Goal: Information Seeking & Learning: Check status

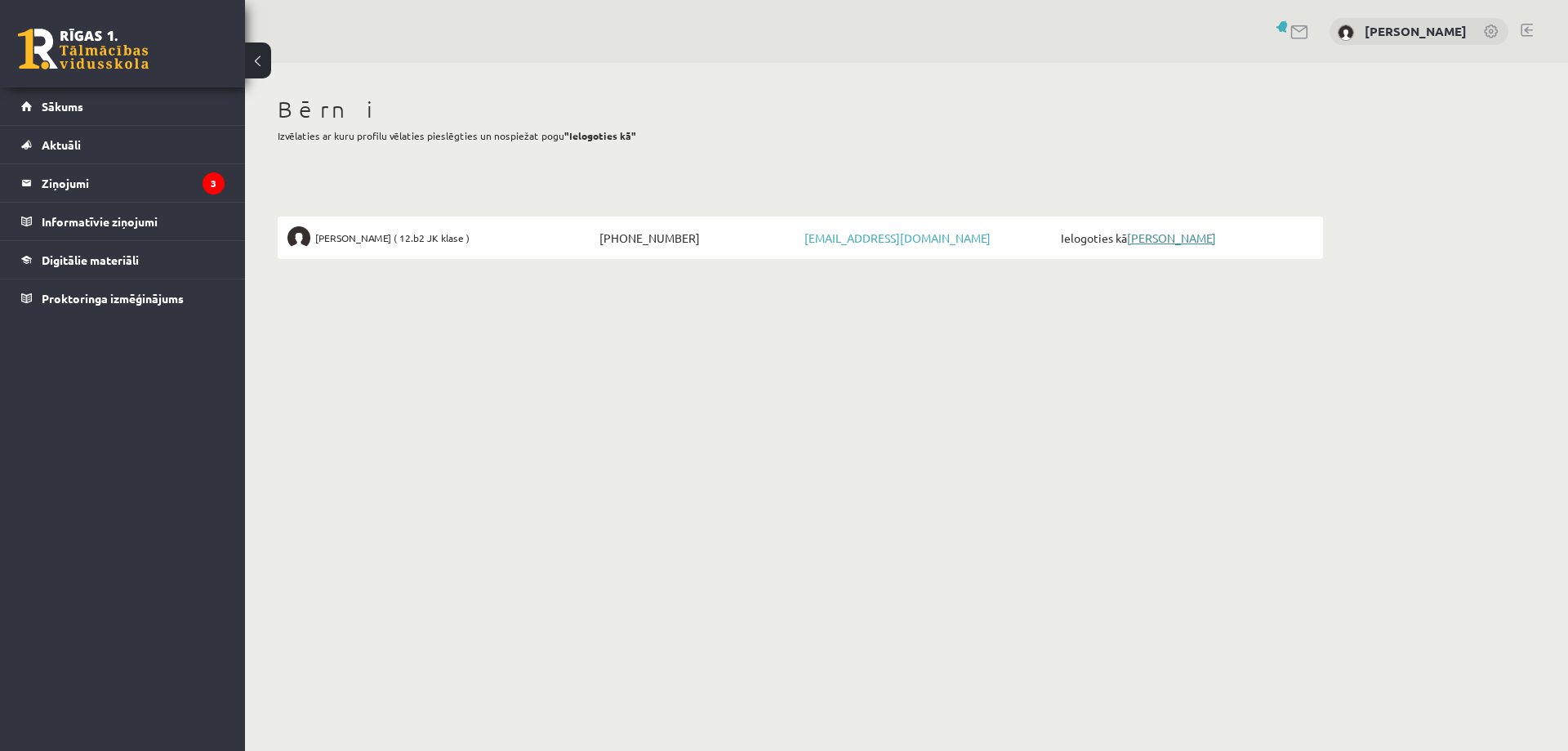
click at [1156, 238] on link "[PERSON_NAME]" at bounding box center [1171, 238] width 89 height 15
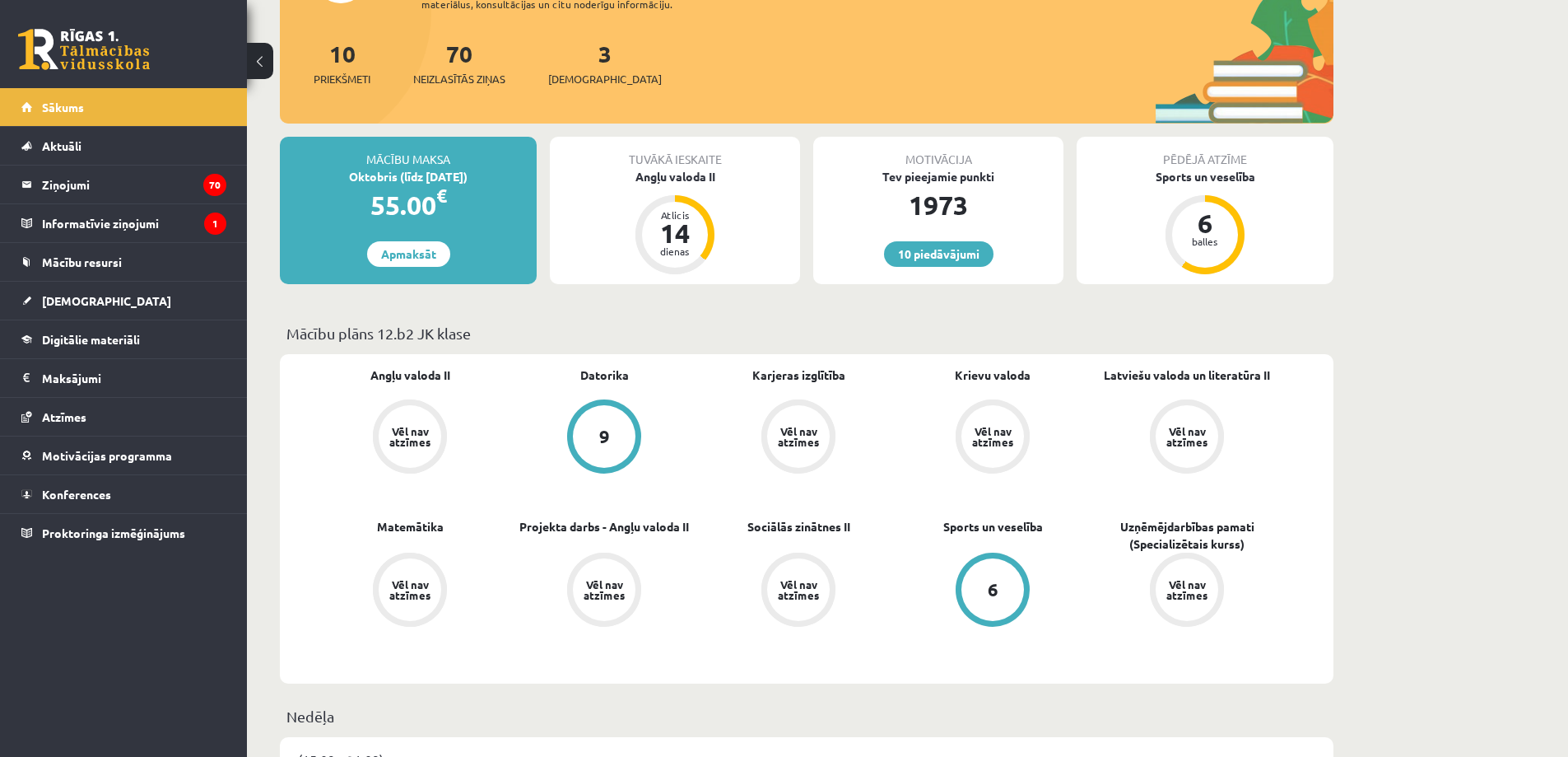
scroll to position [165, 0]
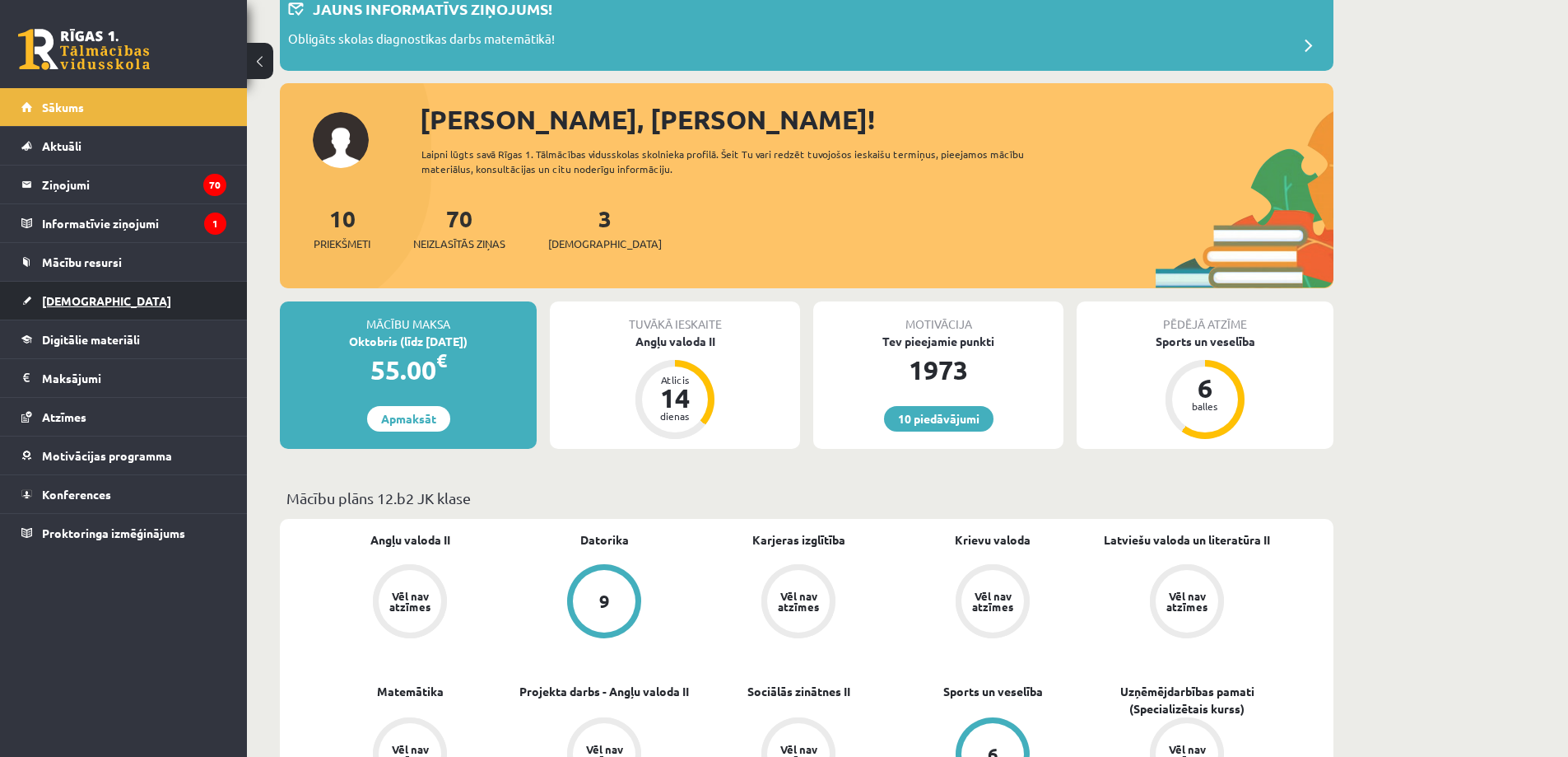
click at [78, 307] on span "[DEMOGRAPHIC_DATA]" at bounding box center [107, 300] width 129 height 15
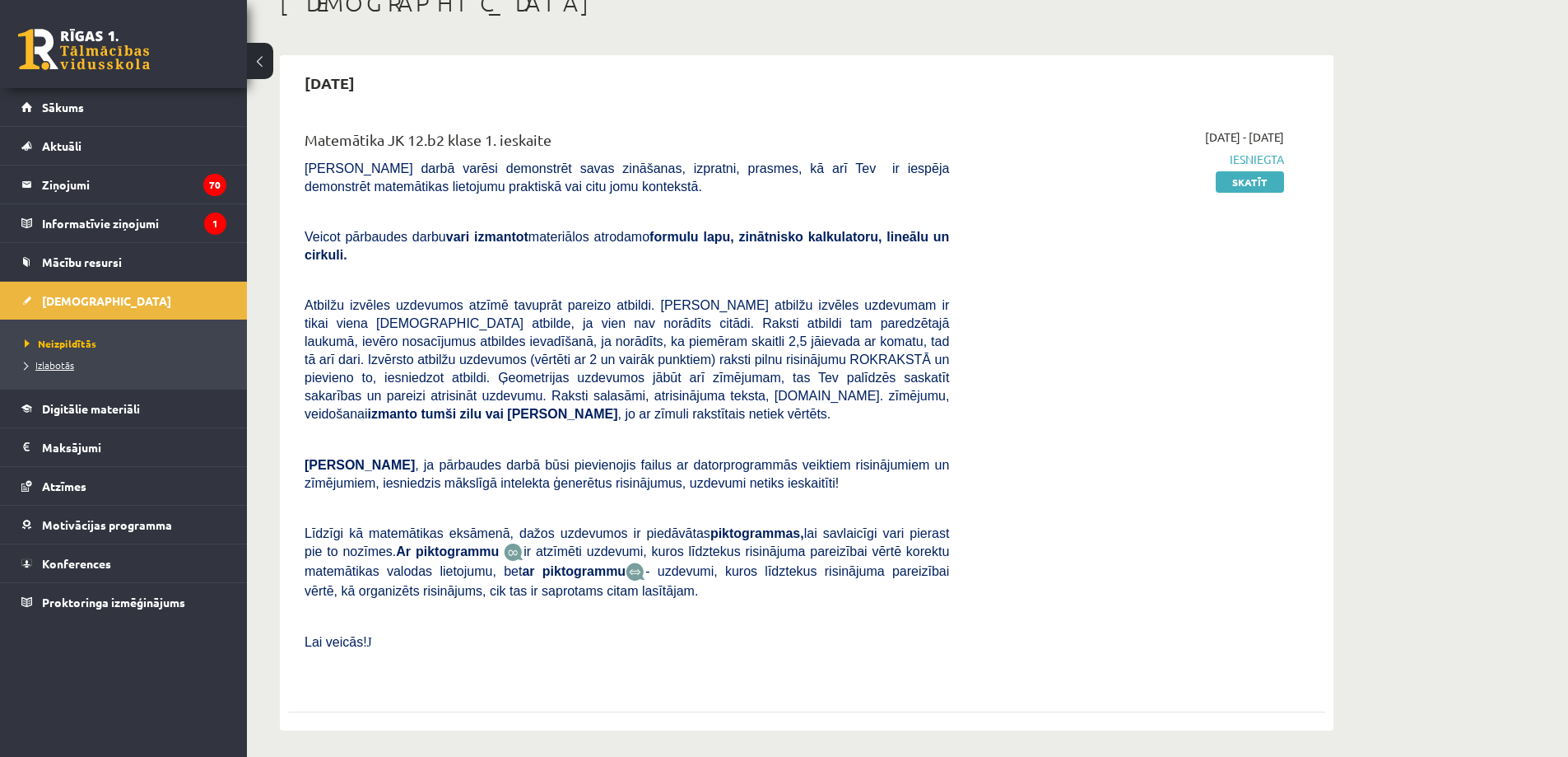
click at [59, 365] on span "Izlabotās" at bounding box center [49, 364] width 49 height 13
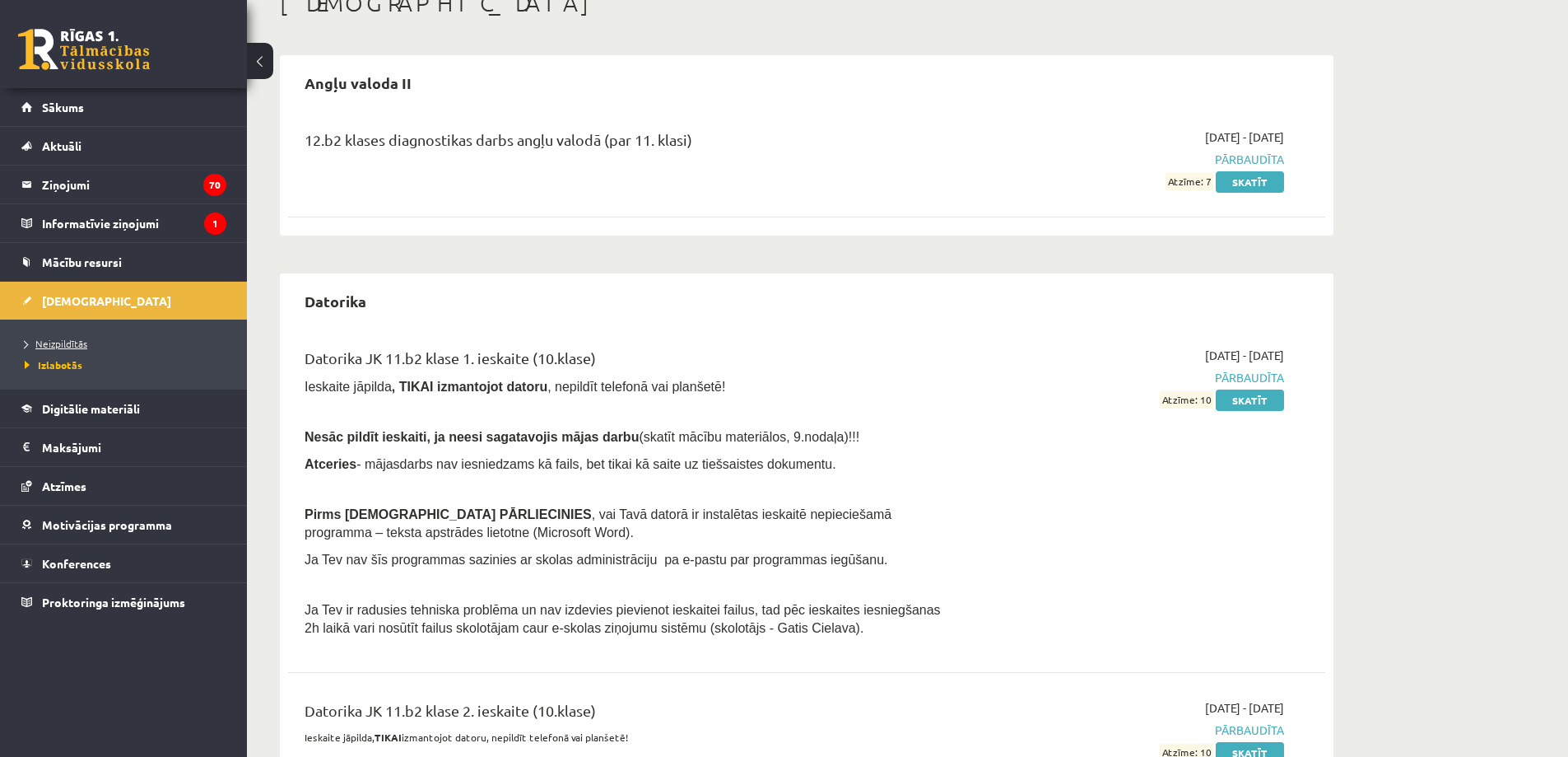
click at [59, 341] on span "Neizpildītās" at bounding box center [56, 344] width 63 height 13
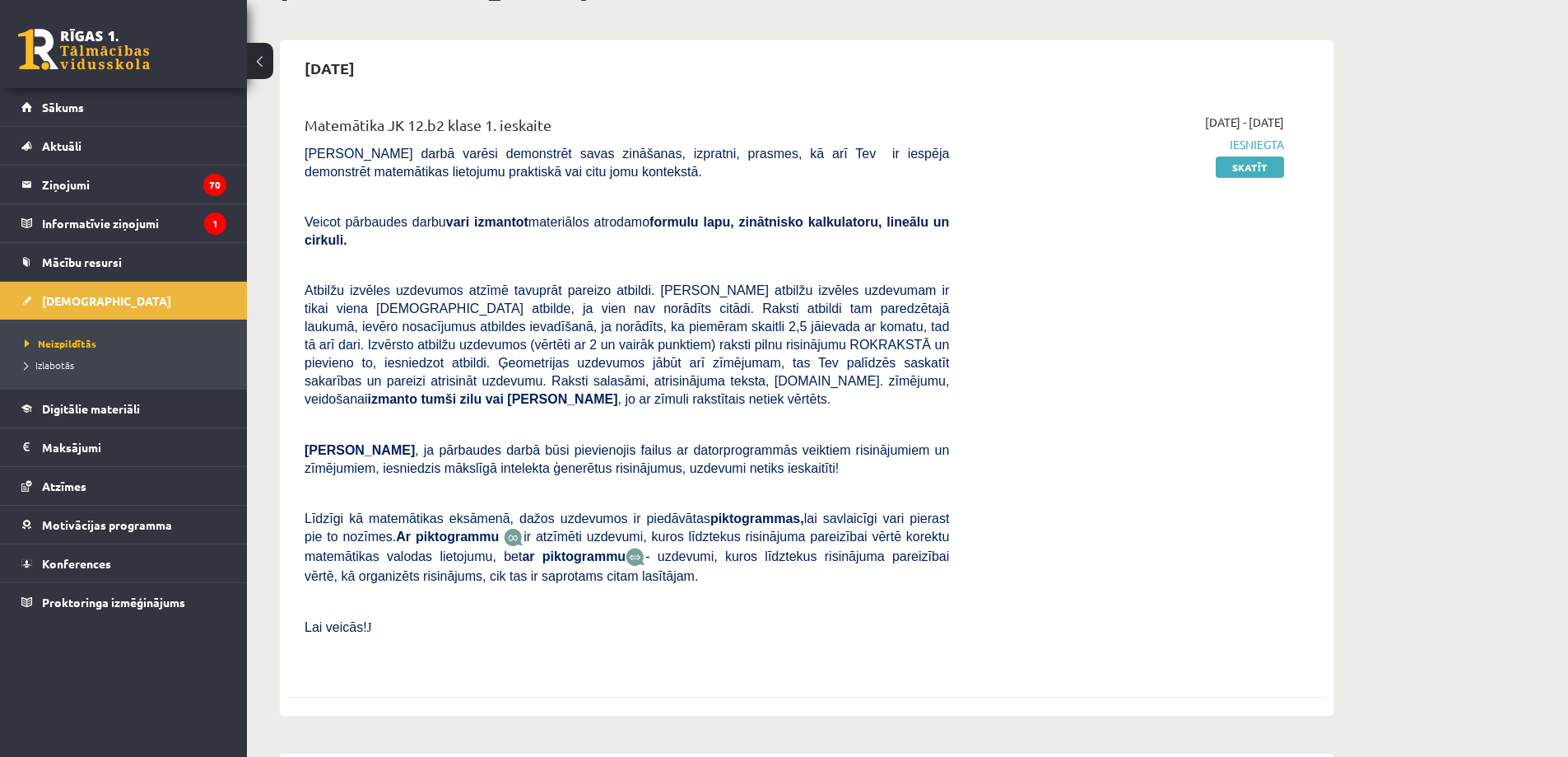
scroll to position [83, 0]
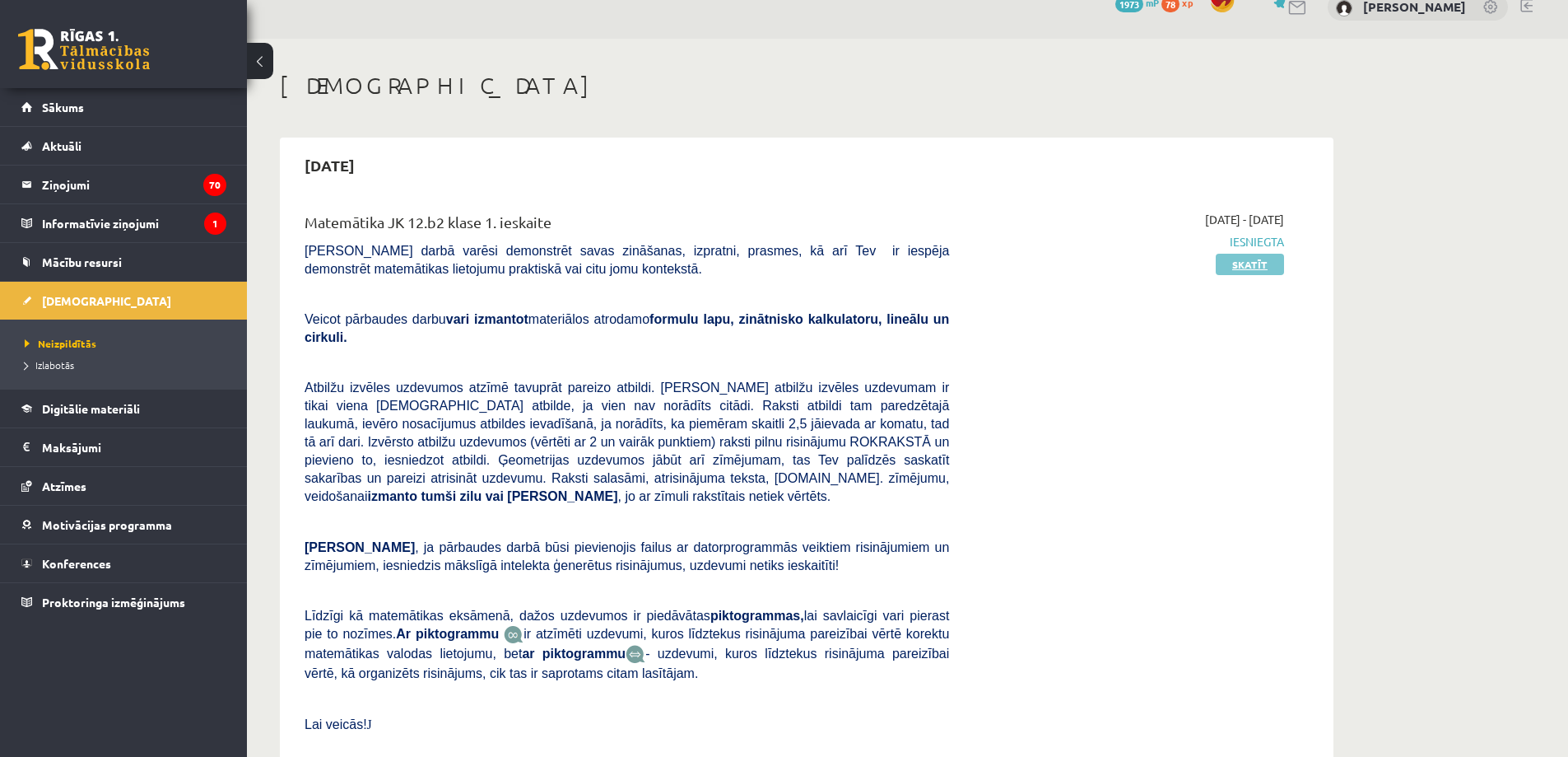
click at [1255, 264] on link "Skatīt" at bounding box center [1250, 265] width 68 height 22
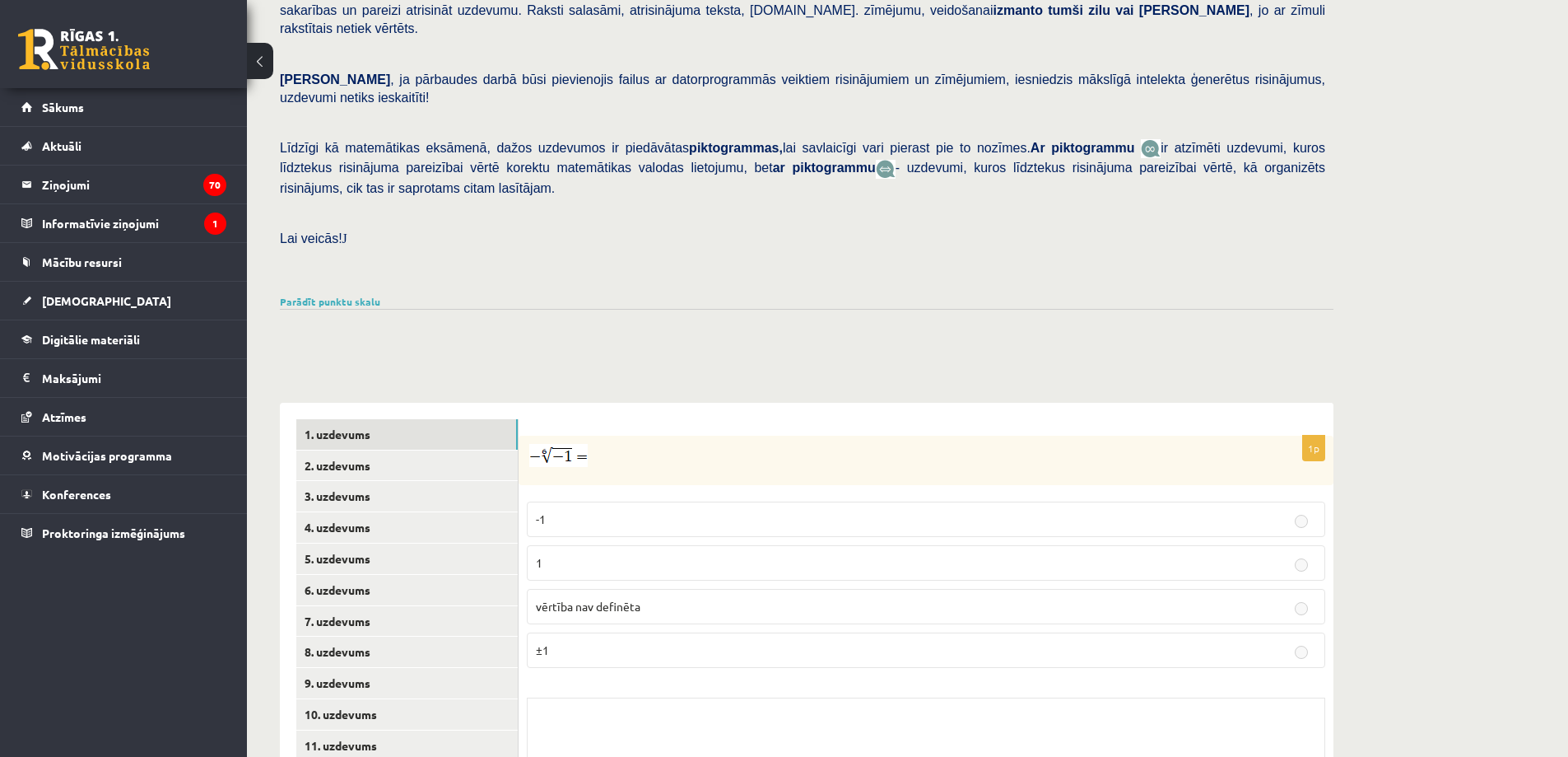
scroll to position [477, 0]
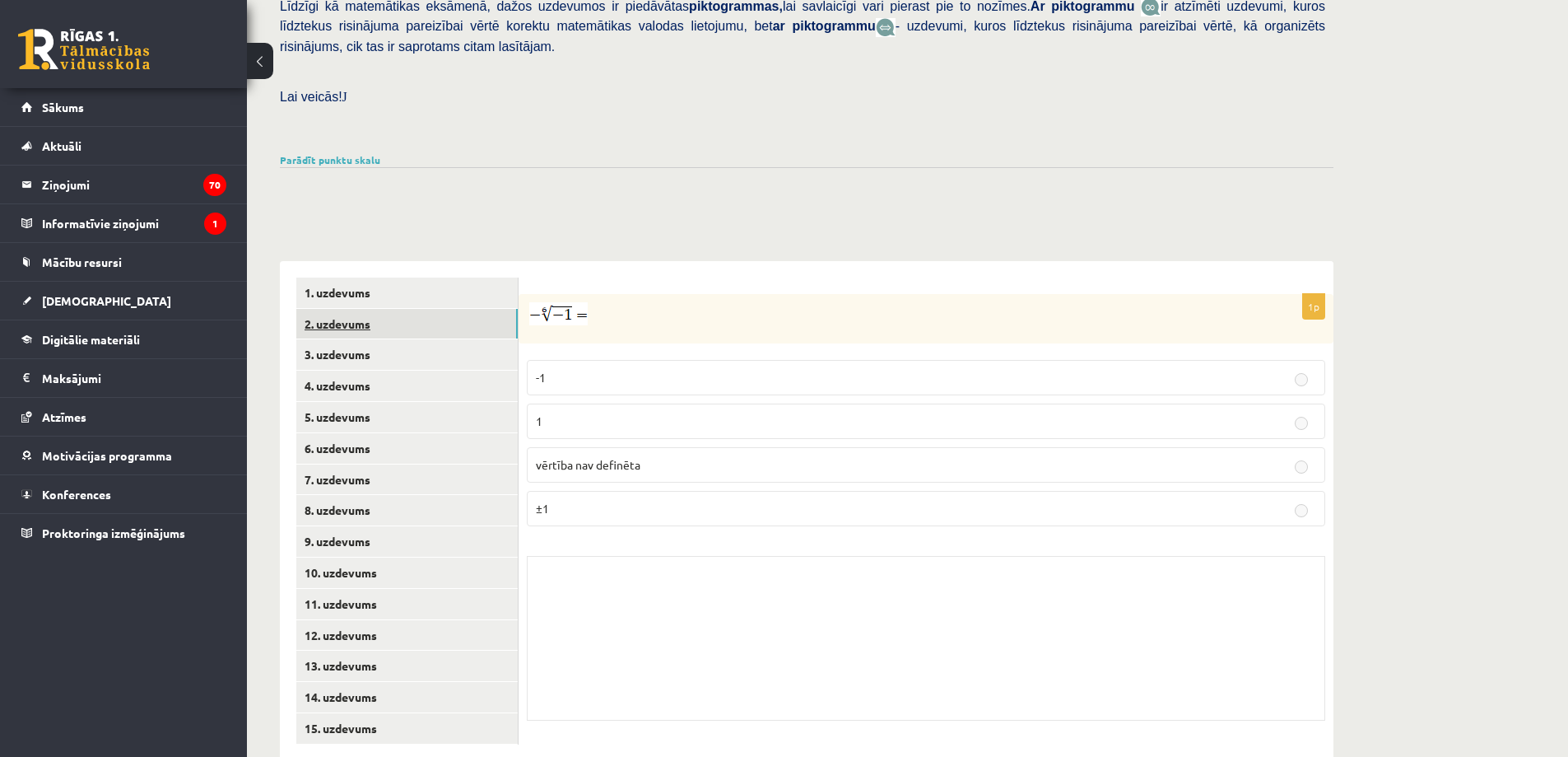
click at [337, 309] on link "2. uzdevums" at bounding box center [407, 324] width 221 height 30
